Goal: Information Seeking & Learning: Find specific fact

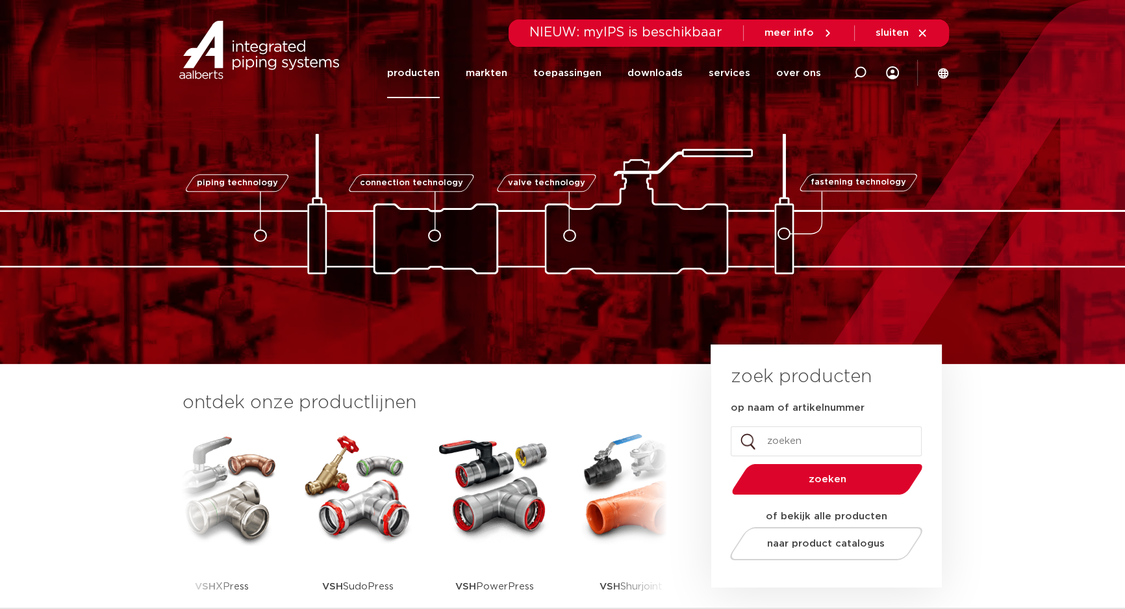
click at [435, 72] on link "producten" at bounding box center [413, 73] width 53 height 50
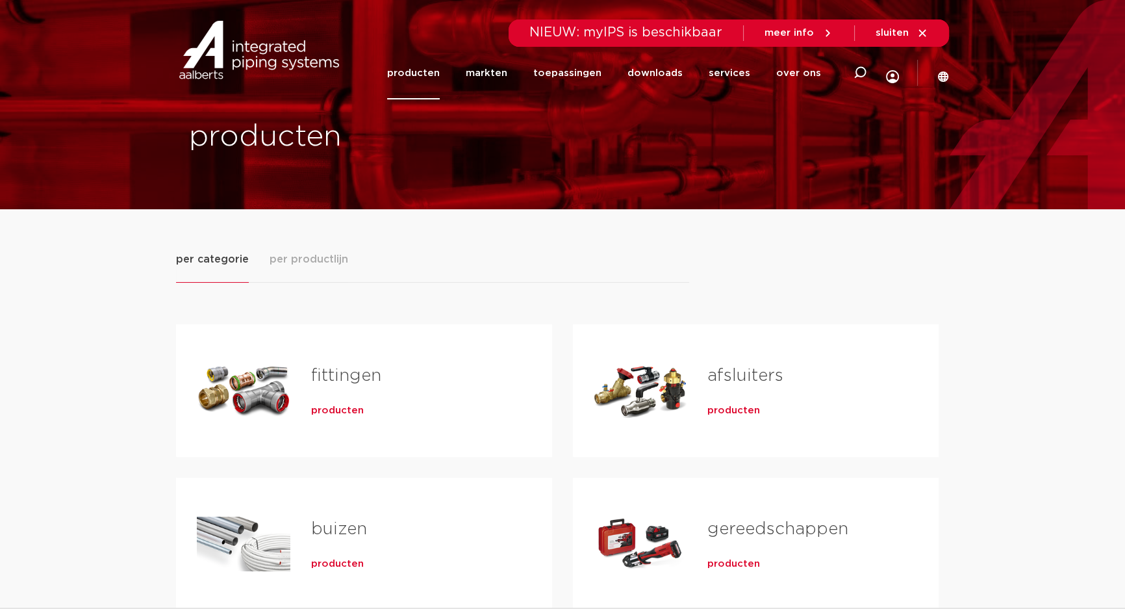
click at [324, 409] on span "producten" at bounding box center [337, 410] width 53 height 13
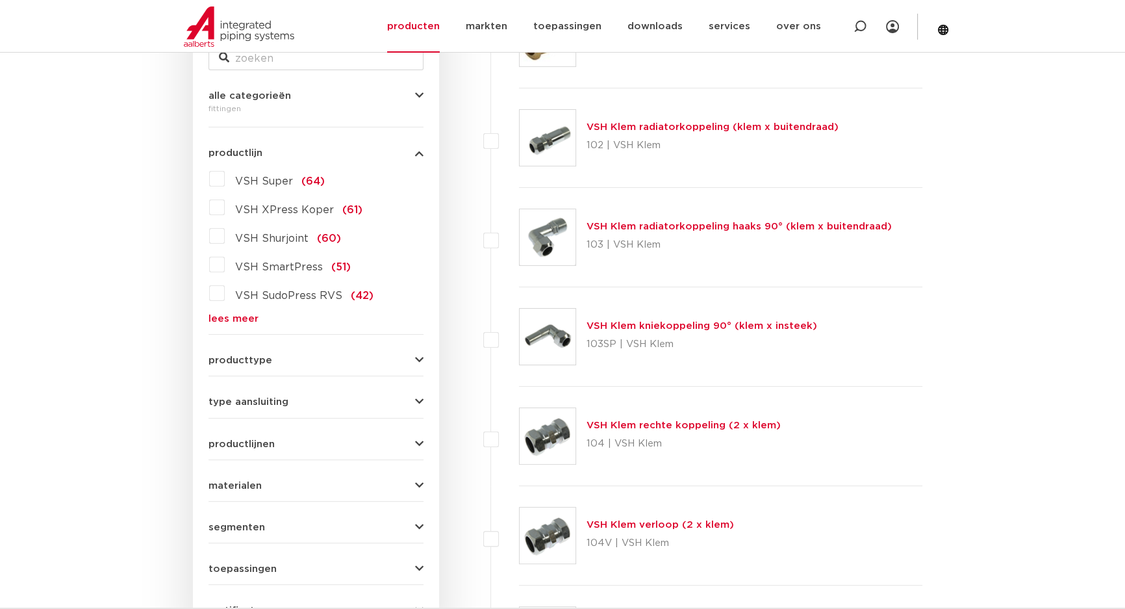
scroll to position [233, 0]
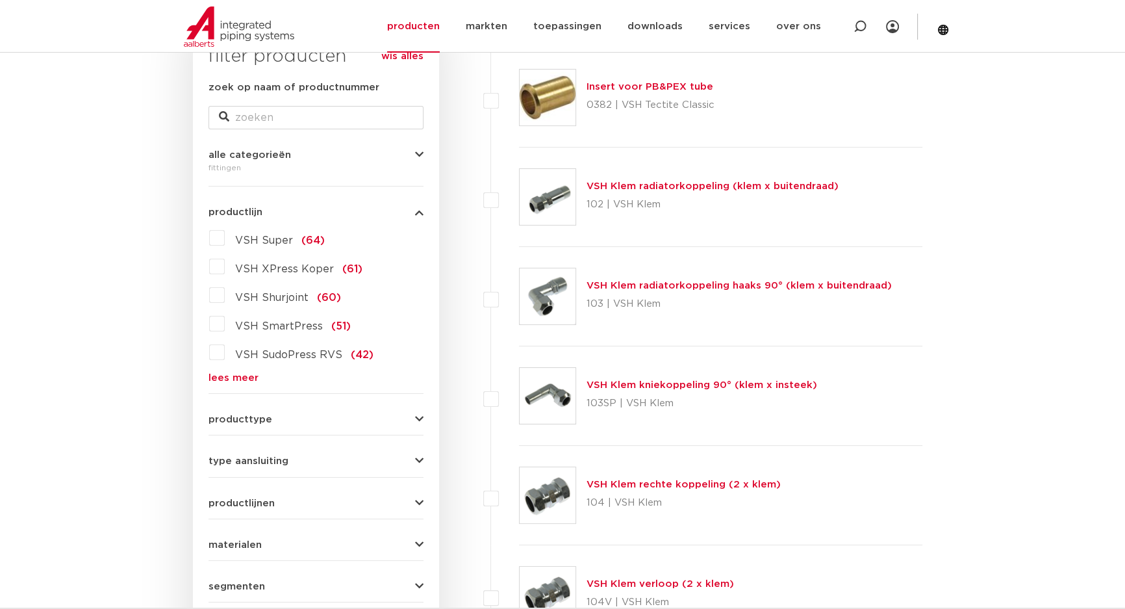
click at [225, 267] on label "VSH XPress Koper (61)" at bounding box center [294, 266] width 138 height 21
click at [0, 0] on input "VSH XPress Koper (61)" at bounding box center [0, 0] width 0 height 0
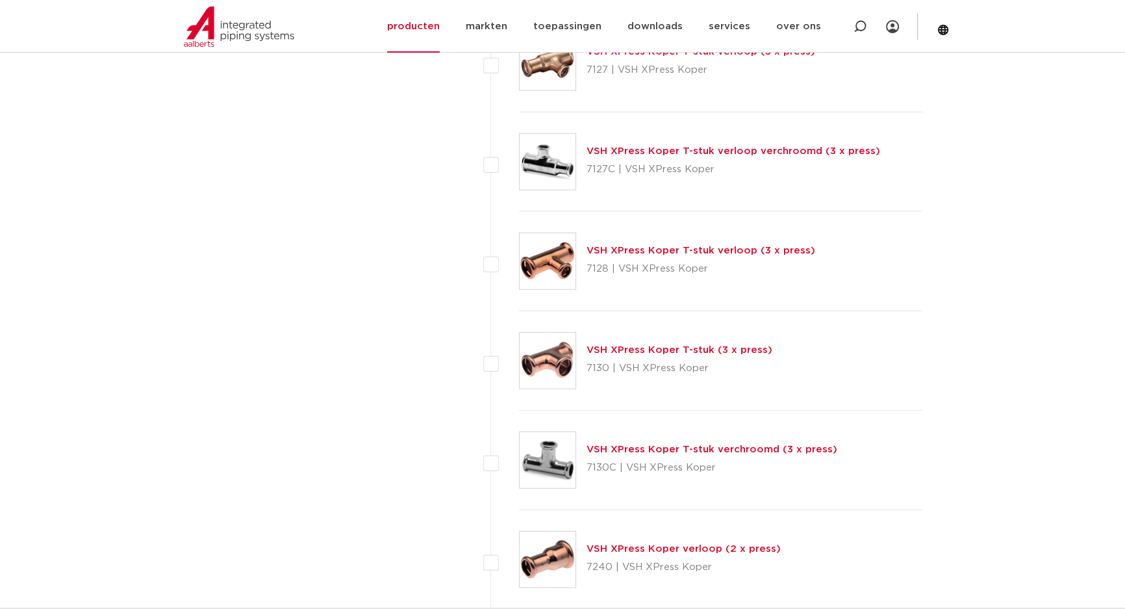
scroll to position [4248, 0]
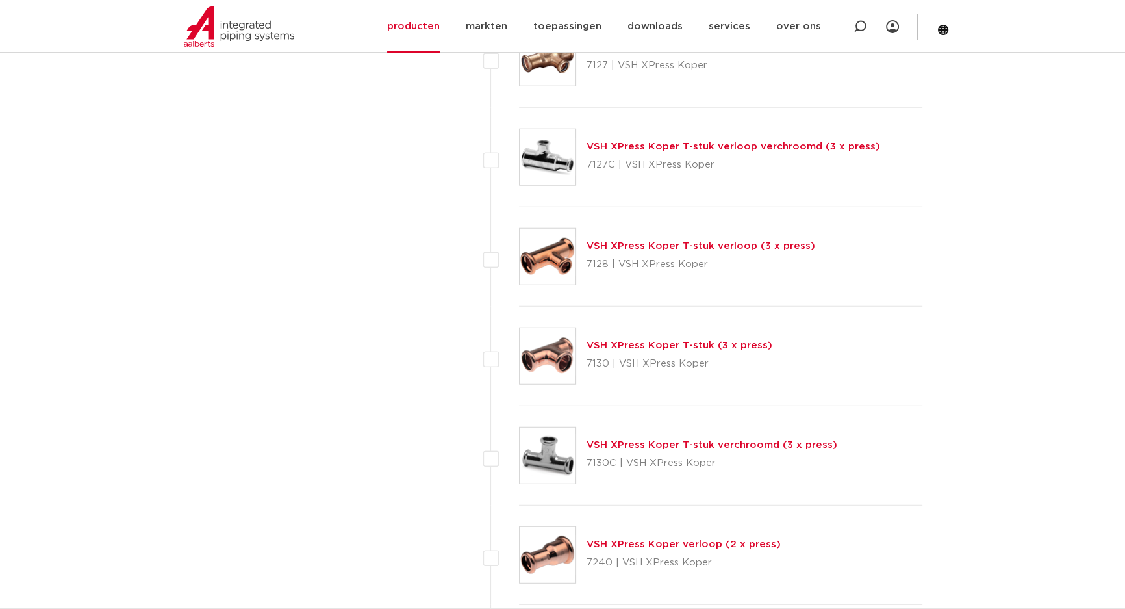
click at [654, 342] on link "VSH XPress Koper T-stuk (3 x press)" at bounding box center [680, 345] width 186 height 10
click at [654, 340] on link "VSH XPress Koper T-stuk (3 x press)" at bounding box center [680, 345] width 186 height 10
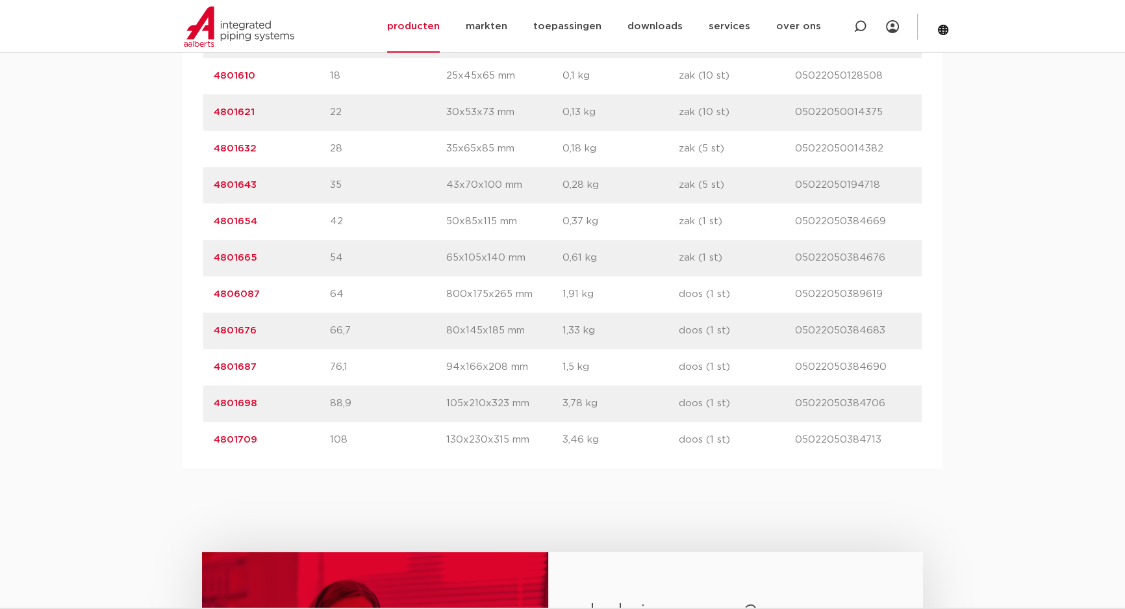
scroll to position [1004, 0]
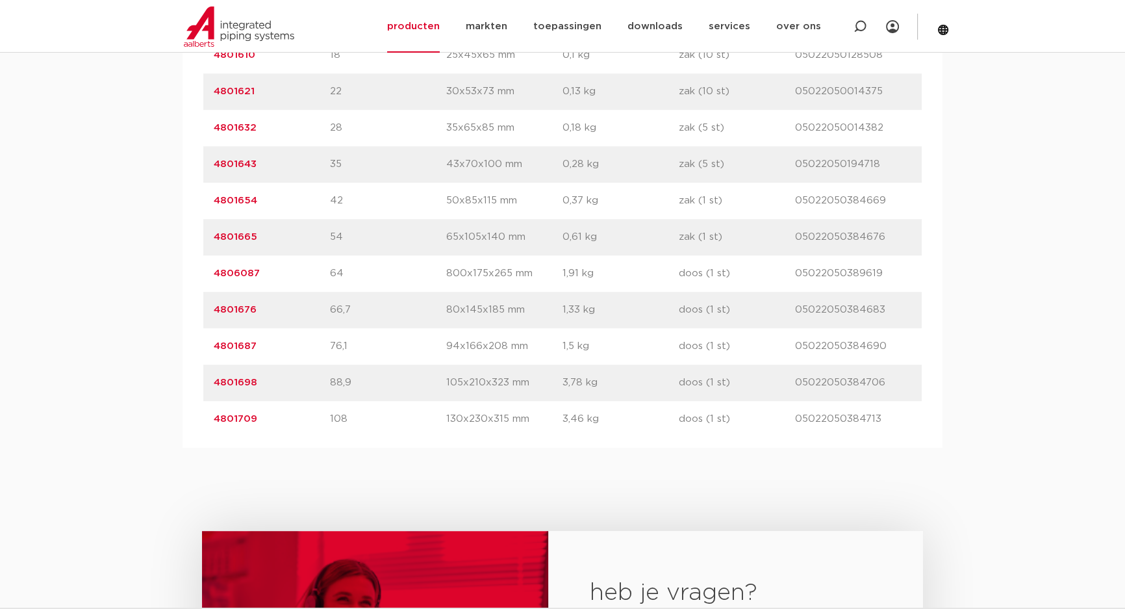
drag, startPoint x: 277, startPoint y: 309, endPoint x: 193, endPoint y: 316, distance: 84.8
click at [193, 316] on div "artikelnummer afmeting [GEOGRAPHIC_DATA] gewicht verpakking gtin artikelnummer …" at bounding box center [563, 182] width 760 height 530
copy link "4801676"
